Goal: Task Accomplishment & Management: Complete application form

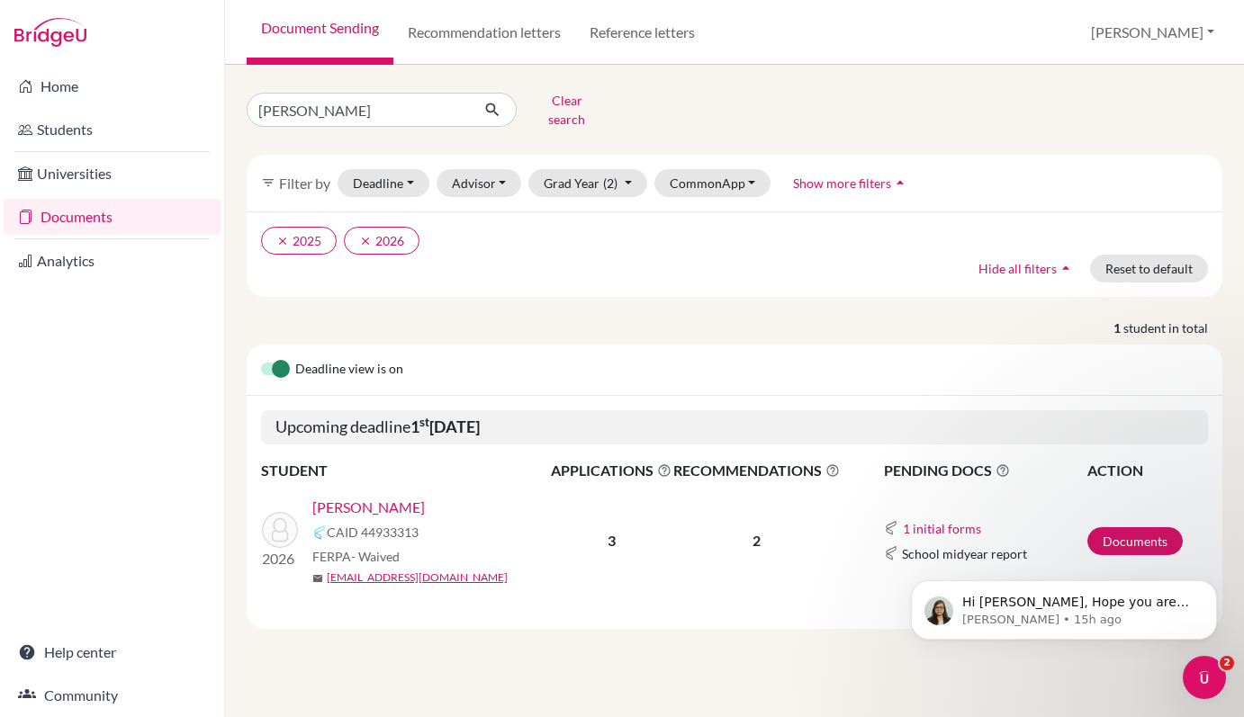
click at [344, 497] on link "[PERSON_NAME]" at bounding box center [368, 508] width 112 height 22
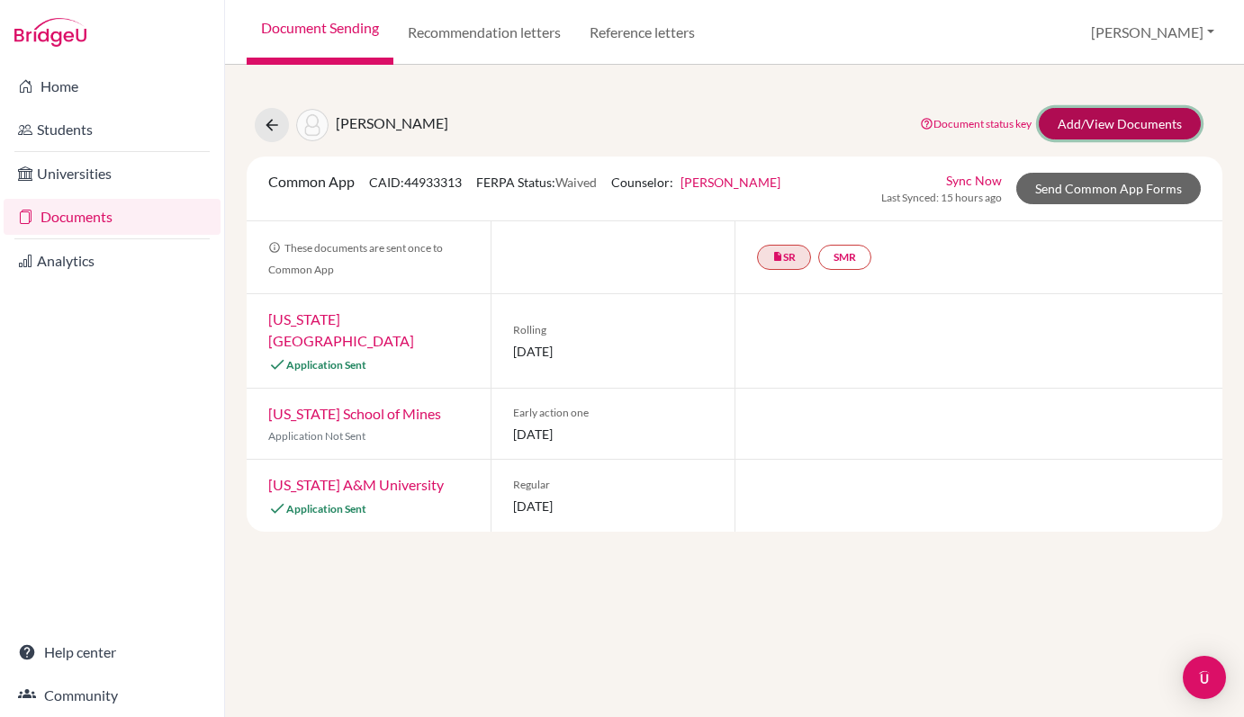
click at [1075, 125] on link "Add/View Documents" at bounding box center [1119, 123] width 162 height 31
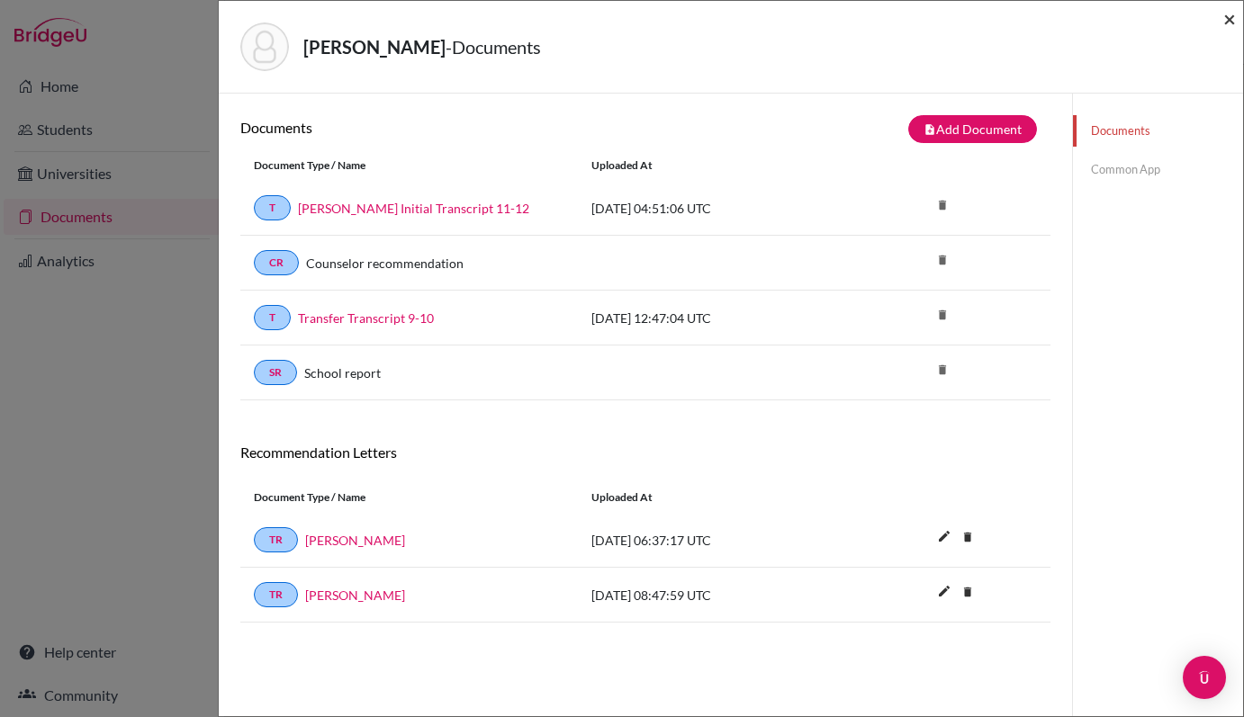
click at [1227, 15] on span "×" at bounding box center [1229, 18] width 13 height 26
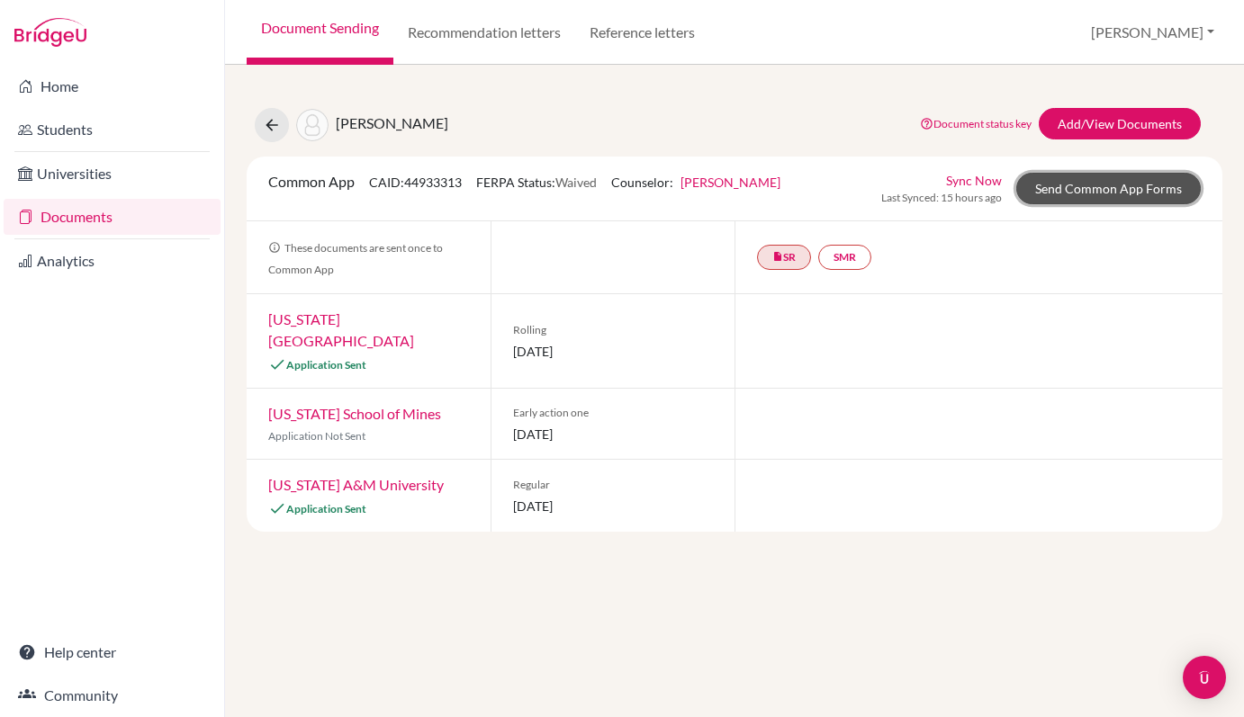
click at [1109, 186] on link "Send Common App Forms" at bounding box center [1108, 188] width 184 height 31
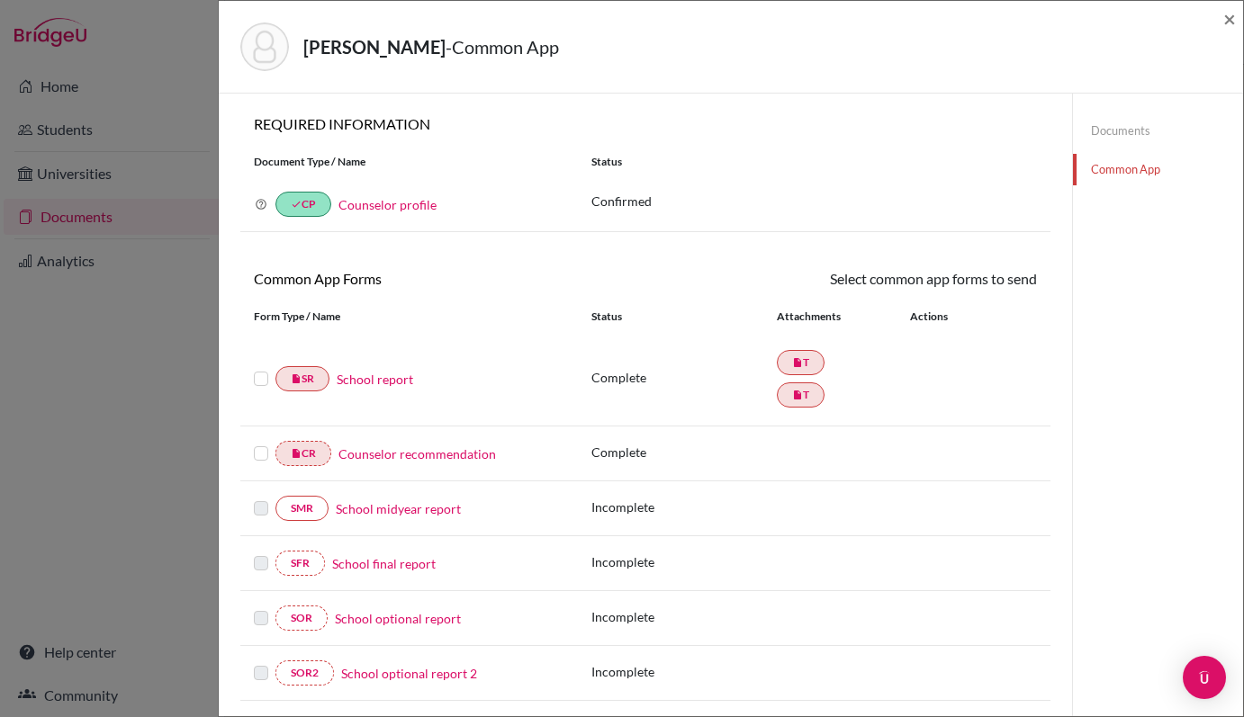
click at [262, 368] on label at bounding box center [261, 368] width 14 height 0
click at [0, 0] on input "checkbox" at bounding box center [0, 0] width 0 height 0
click at [260, 445] on label at bounding box center [261, 445] width 14 height 0
click at [0, 0] on input "checkbox" at bounding box center [0, 0] width 0 height 0
click at [997, 280] on link "Send" at bounding box center [999, 282] width 75 height 28
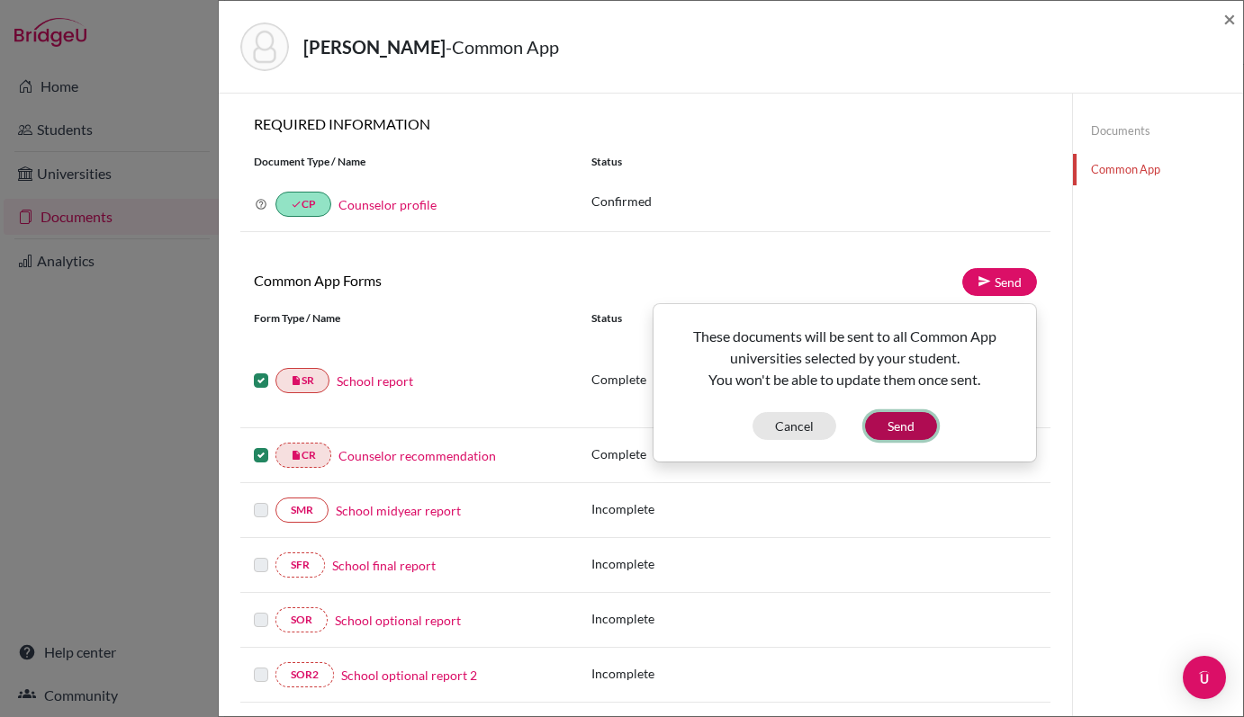
click at [898, 433] on button "Send" at bounding box center [901, 426] width 72 height 28
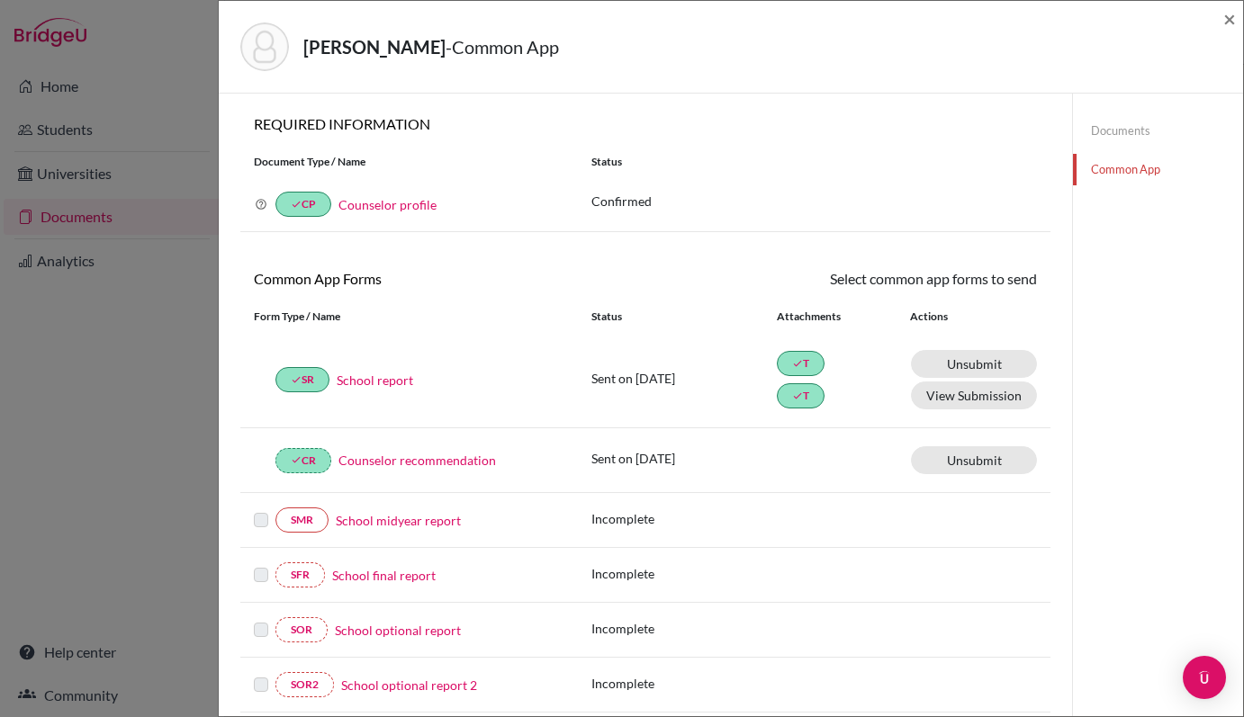
scroll to position [414, 0]
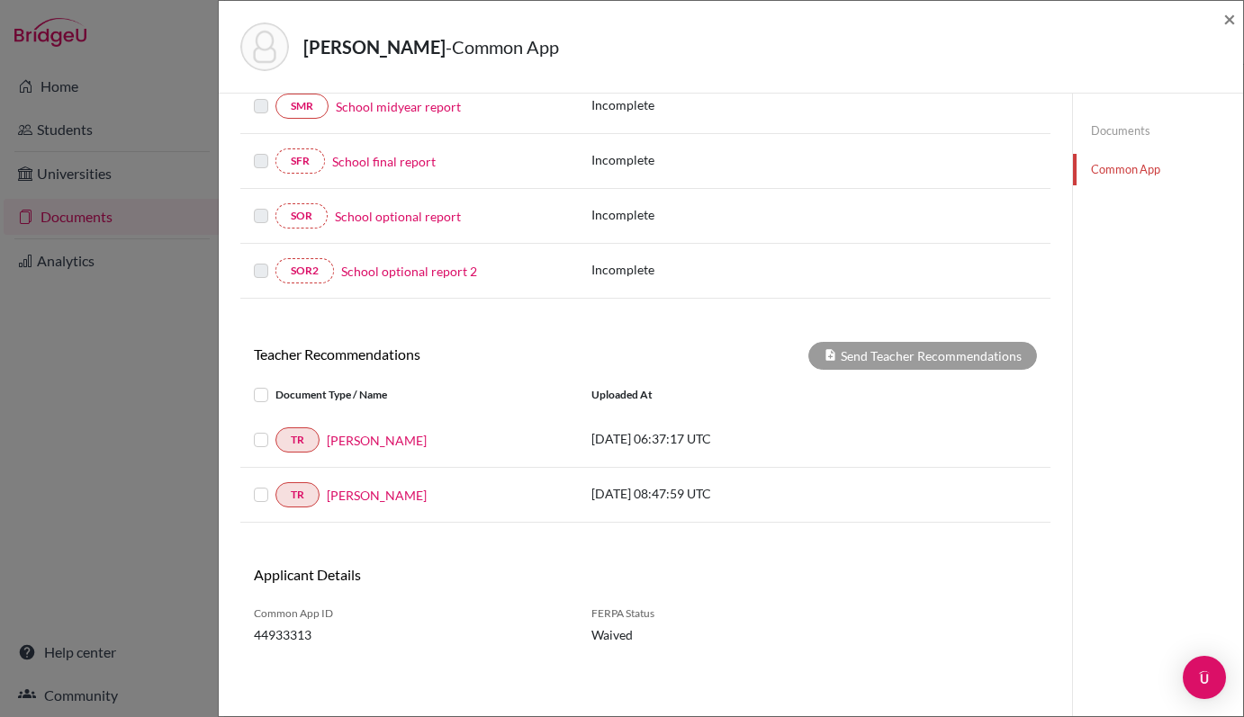
click at [275, 384] on label at bounding box center [275, 384] width 0 height 0
click at [0, 0] on input "checkbox" at bounding box center [0, 0] width 0 height 0
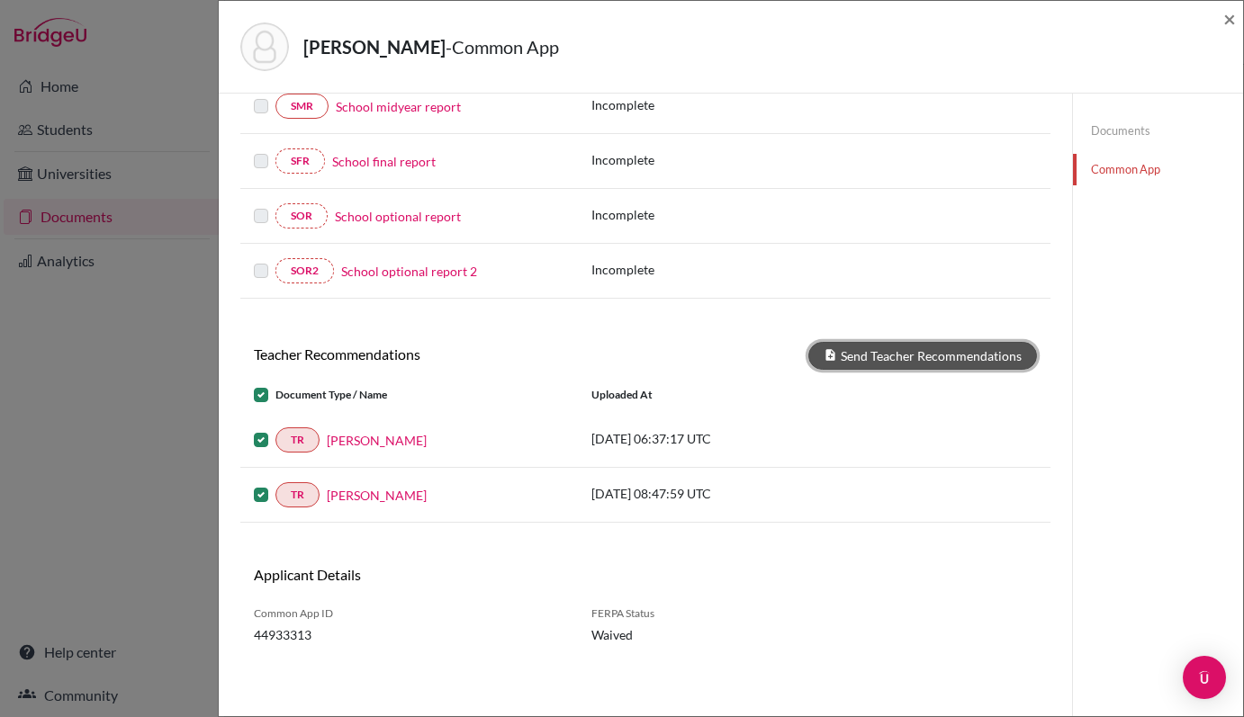
click at [881, 363] on button "Send Teacher Recommendations" at bounding box center [922, 356] width 229 height 28
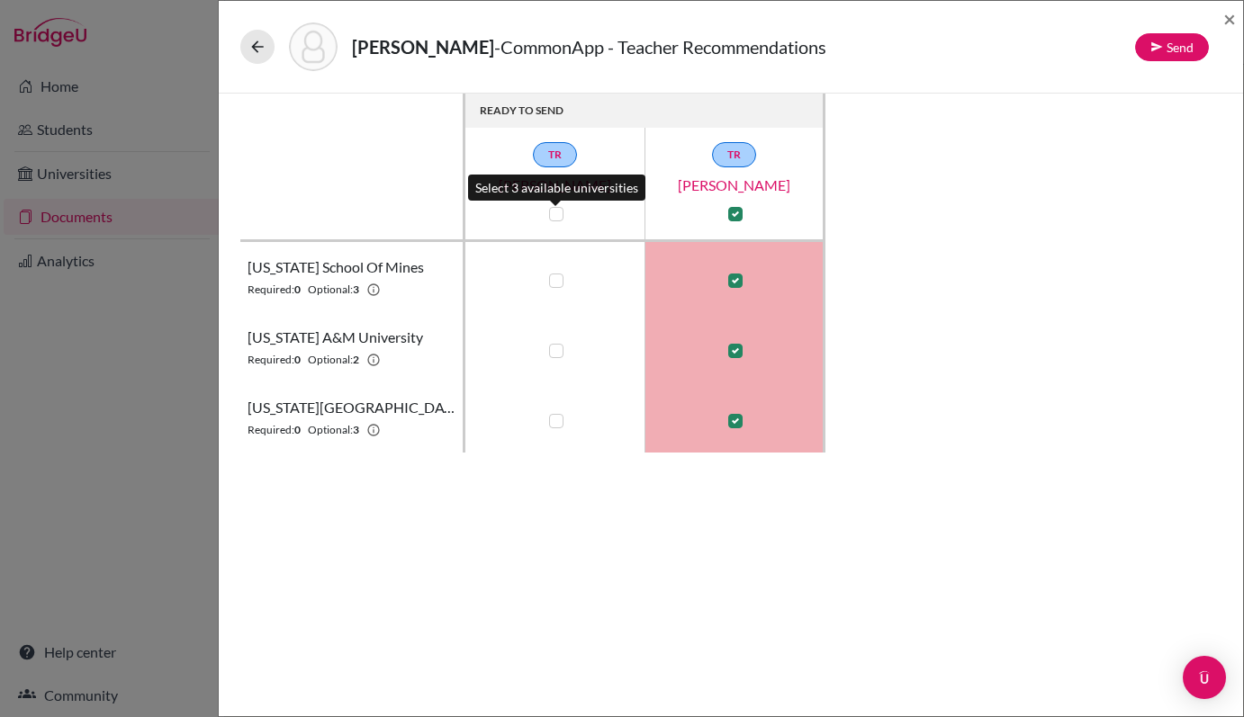
click at [549, 210] on label at bounding box center [556, 214] width 14 height 14
click at [549, 210] on input "checkbox" at bounding box center [551, 212] width 14 height 18
checkbox input "true"
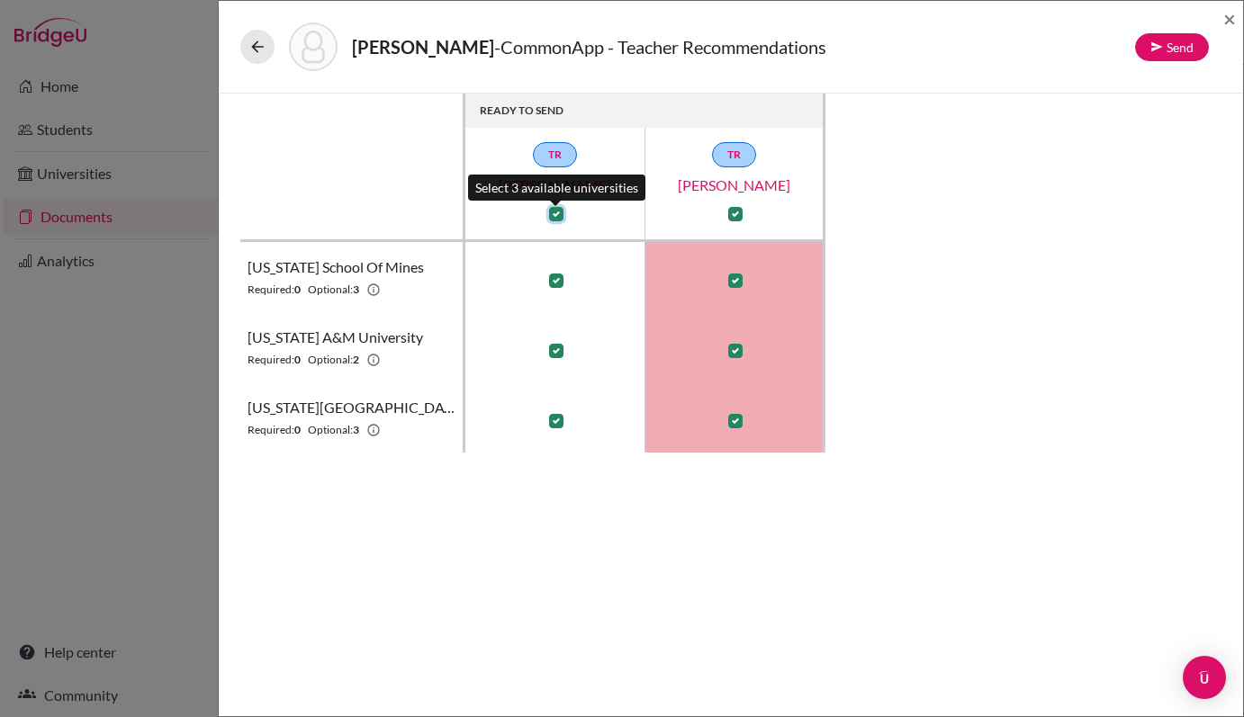
checkbox input "true"
click at [1185, 40] on button "Send" at bounding box center [1172, 47] width 74 height 28
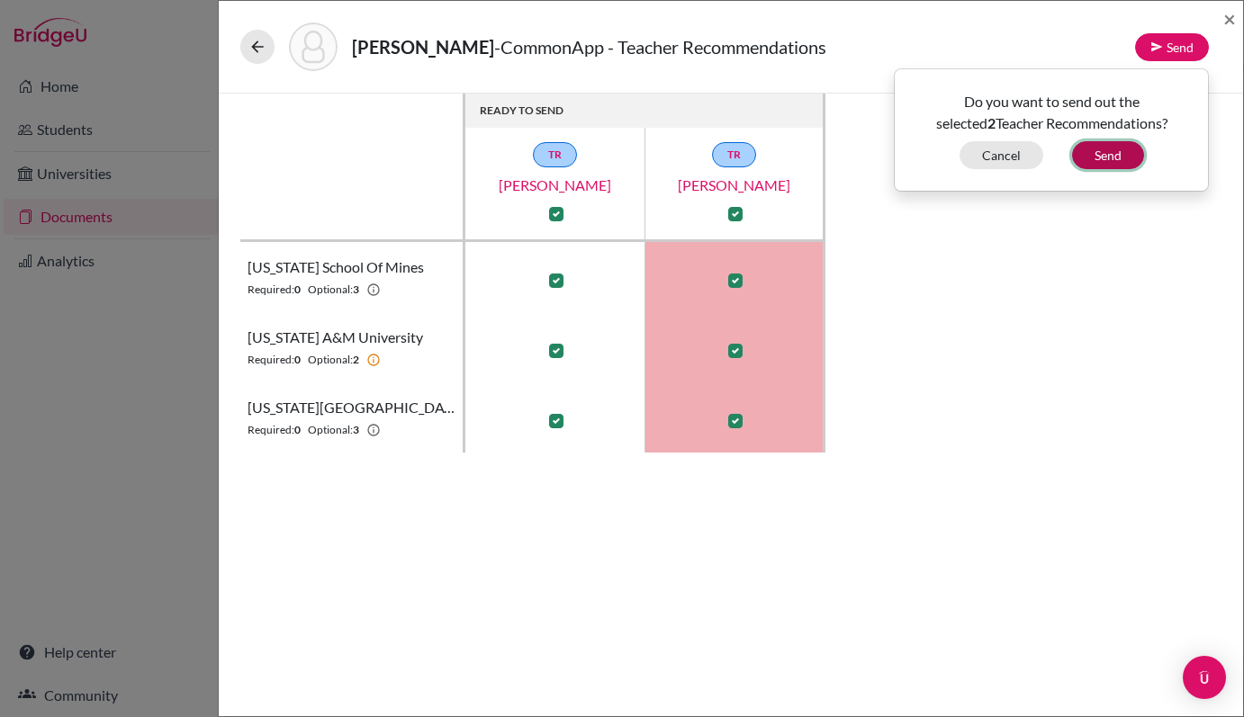
click at [1102, 150] on button "Send" at bounding box center [1108, 155] width 72 height 28
checkbox input "false"
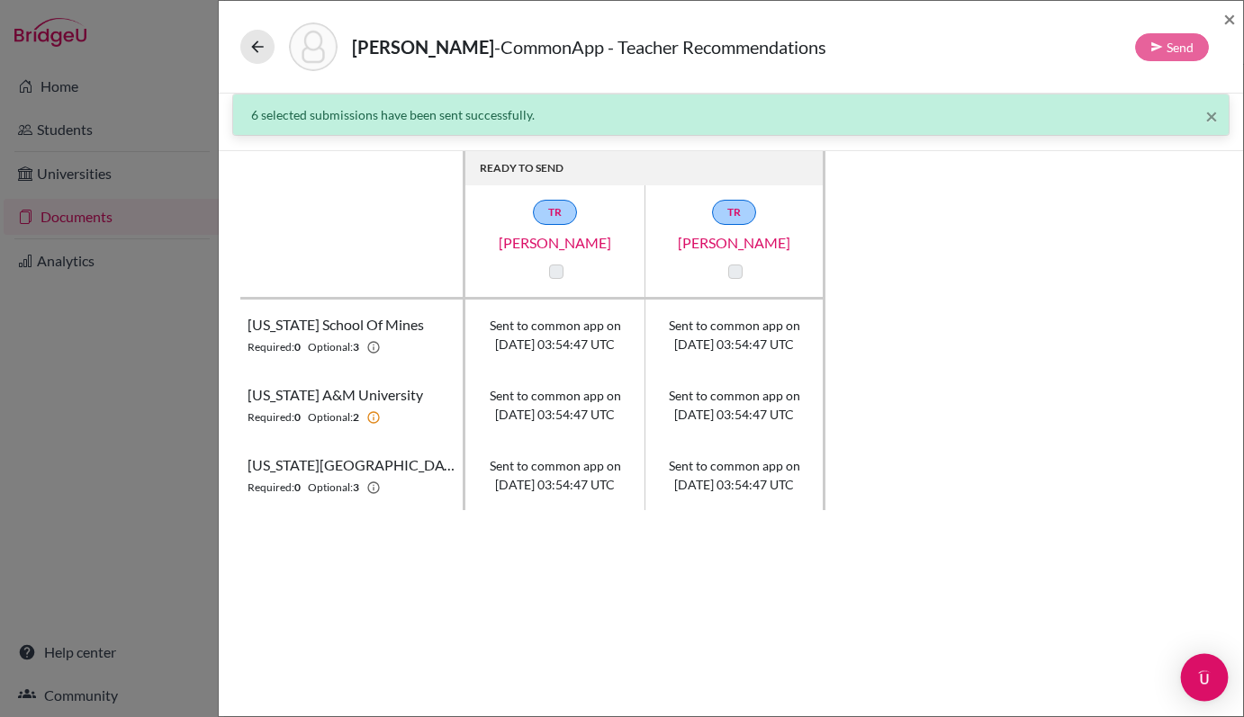
click at [1195, 664] on div "Open Intercom Messenger" at bounding box center [1205, 678] width 48 height 48
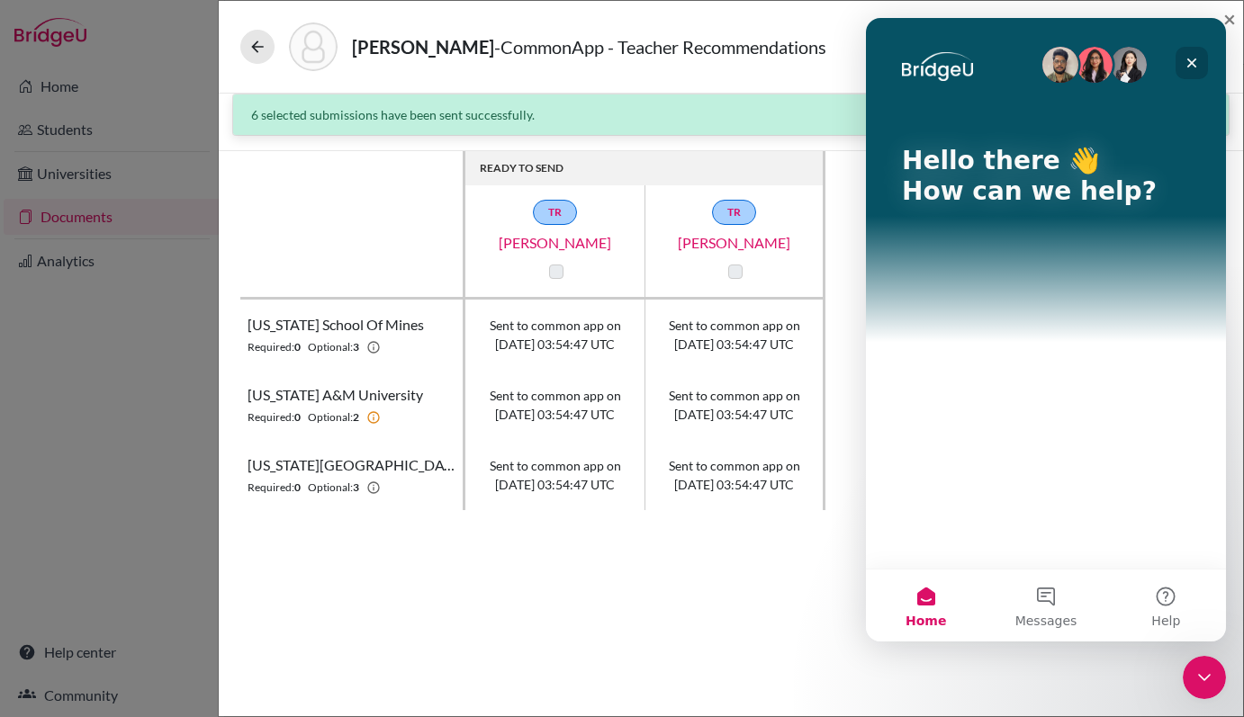
click at [1197, 53] on div "Close" at bounding box center [1191, 63] width 32 height 32
